Goal: Task Accomplishment & Management: Complete application form

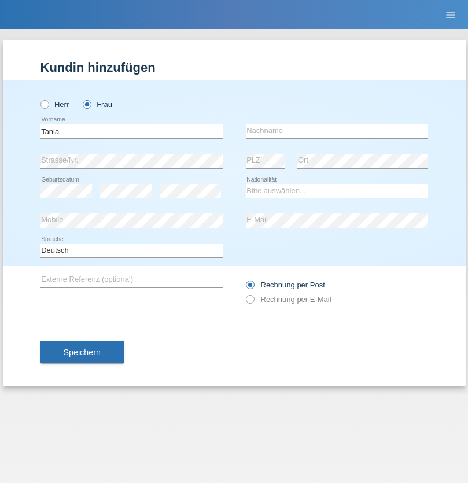
type input "Tania"
click at [336, 131] on input "text" at bounding box center [337, 131] width 182 height 14
type input "Fernandes"
select select "PT"
select select "C"
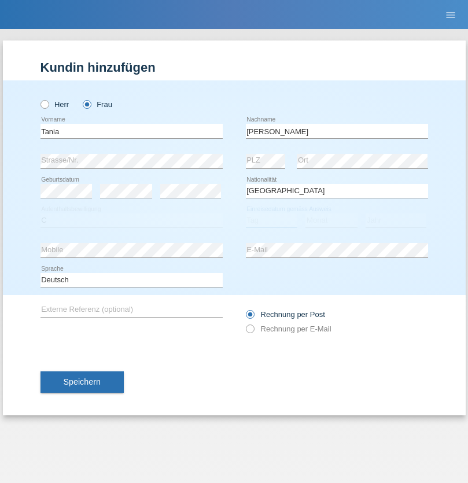
select select "30"
select select "11"
select select "2021"
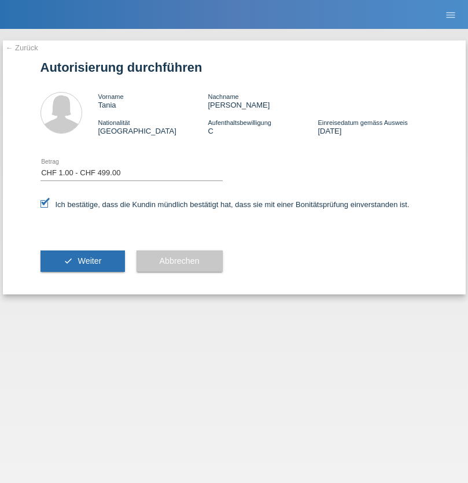
select select "1"
click at [82, 261] on span "Weiter" at bounding box center [89, 260] width 24 height 9
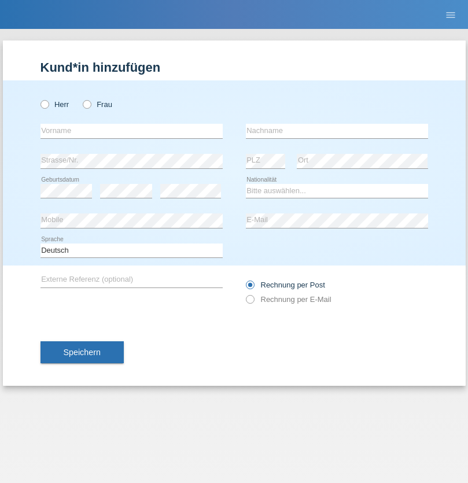
radio input "true"
click at [131, 131] on input "text" at bounding box center [131, 131] width 182 height 14
type input "Yanis"
click at [336, 131] on input "text" at bounding box center [337, 131] width 182 height 14
type input "Osango"
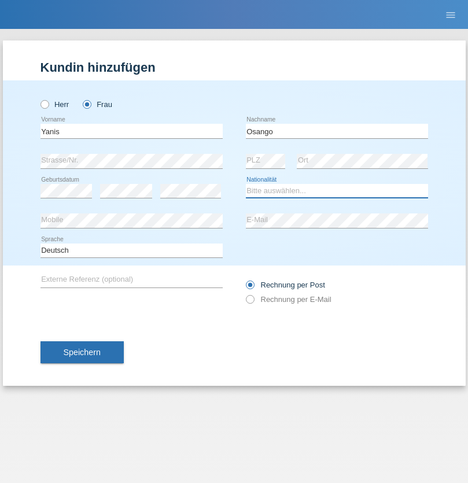
select select "CH"
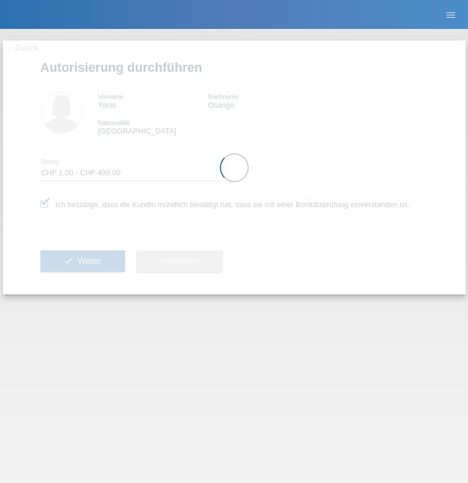
select select "1"
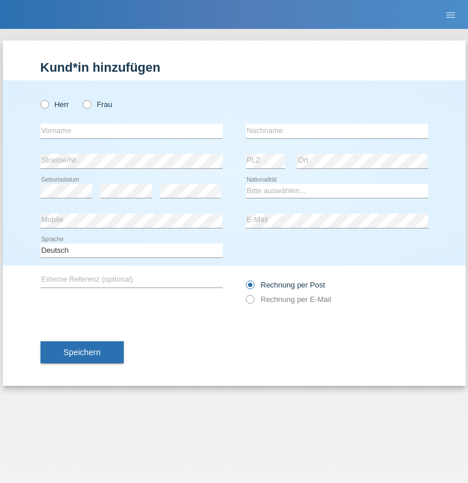
radio input "true"
click at [131, 131] on input "text" at bounding box center [131, 131] width 182 height 14
type input "Kristjan"
click at [336, 131] on input "text" at bounding box center [337, 131] width 182 height 14
type input "Gegaj"
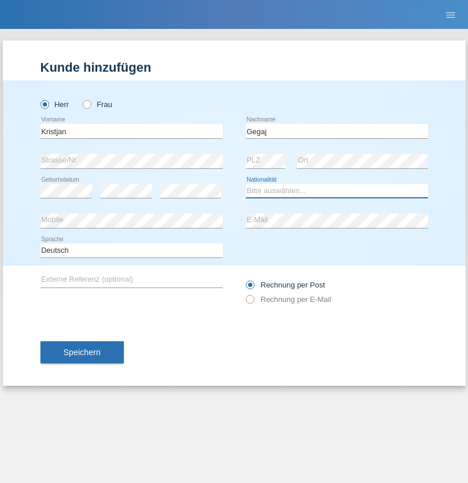
select select "XK"
select select "C"
select select "31"
select select "07"
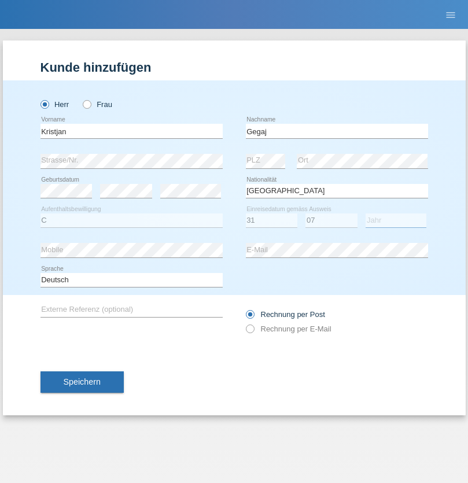
select select "2001"
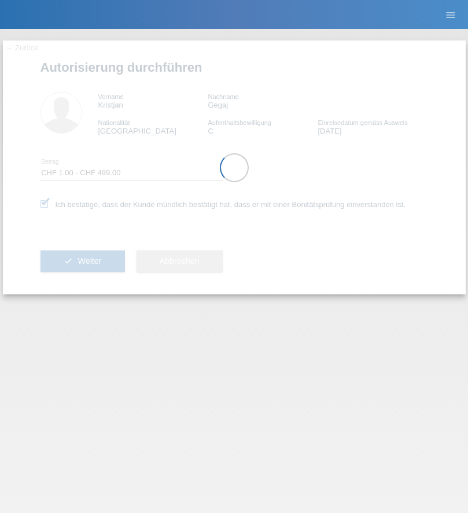
select select "1"
